Goal: Task Accomplishment & Management: Use online tool/utility

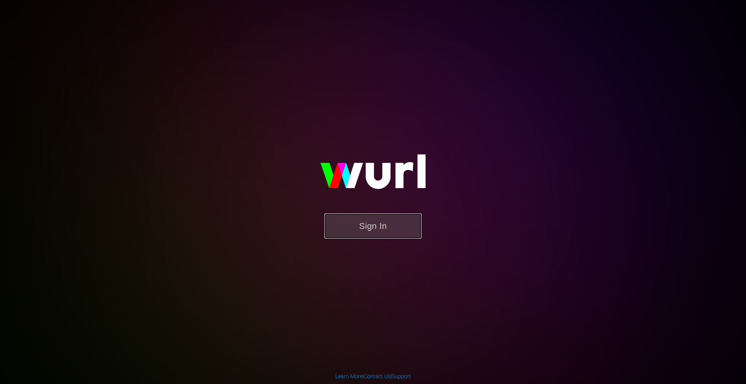
click at [358, 226] on button "Sign In" at bounding box center [372, 225] width 97 height 25
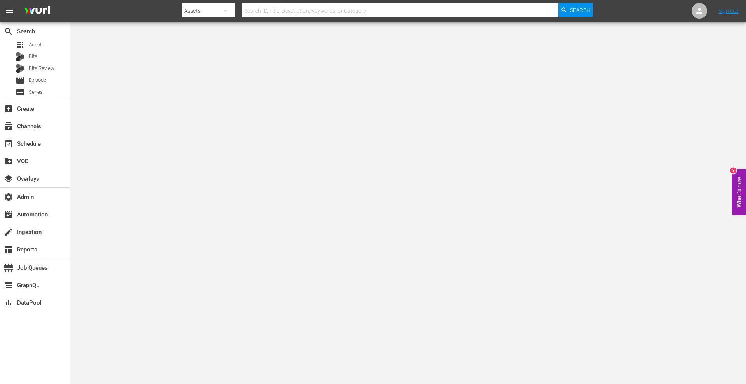
click at [43, 50] on div "apps Asset Bits Bits Review movie Episode subtitles Series" at bounding box center [35, 68] width 70 height 58
click at [40, 49] on div "apps Asset" at bounding box center [29, 44] width 26 height 11
